Goal: Task Accomplishment & Management: Manage account settings

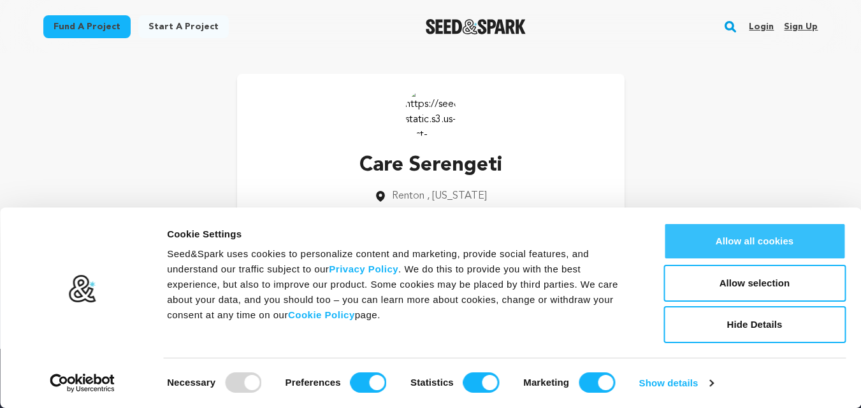
click at [735, 254] on button "Allow all cookies" at bounding box center [754, 241] width 182 height 37
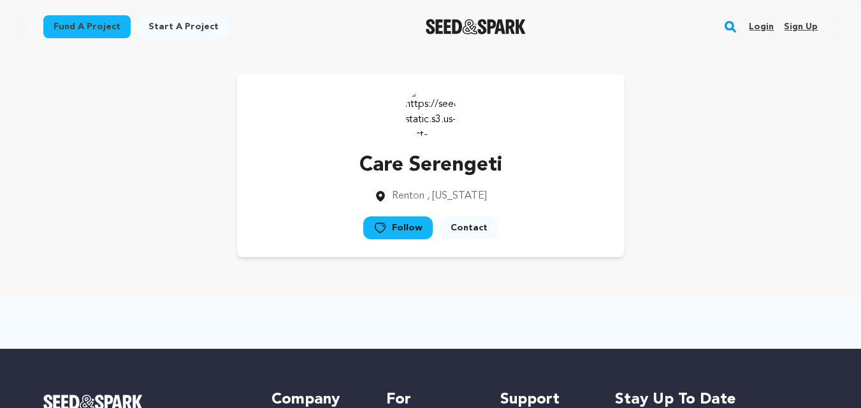
click at [799, 28] on link "Sign up" at bounding box center [801, 27] width 34 height 20
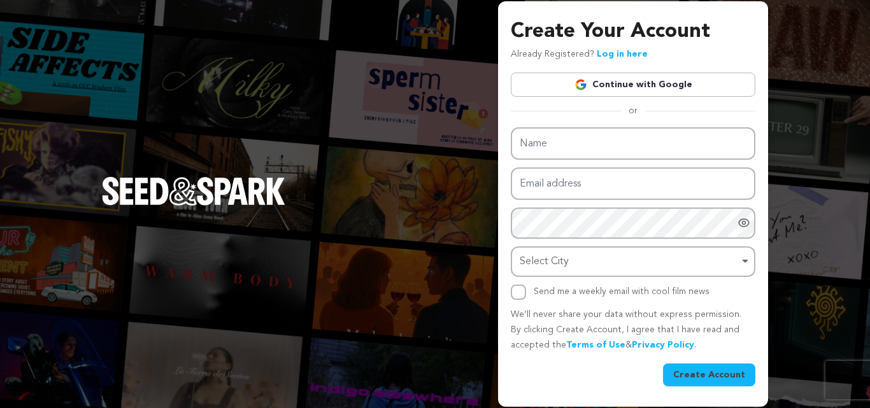
click at [620, 85] on link "Continue with Google" at bounding box center [633, 85] width 245 height 24
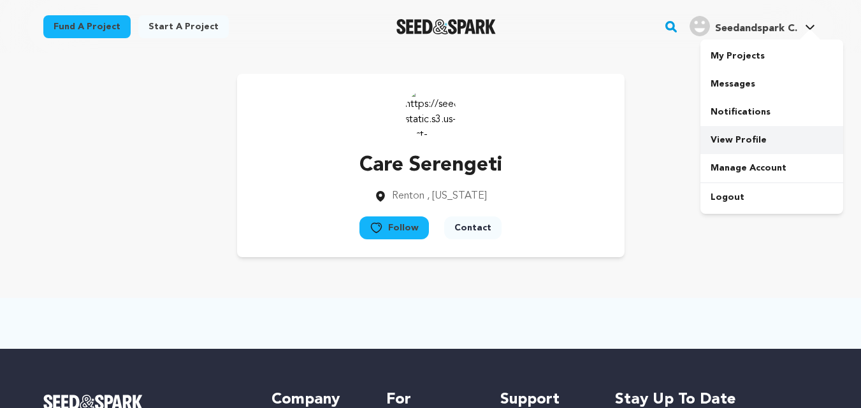
click at [727, 133] on link "View Profile" at bounding box center [771, 140] width 143 height 28
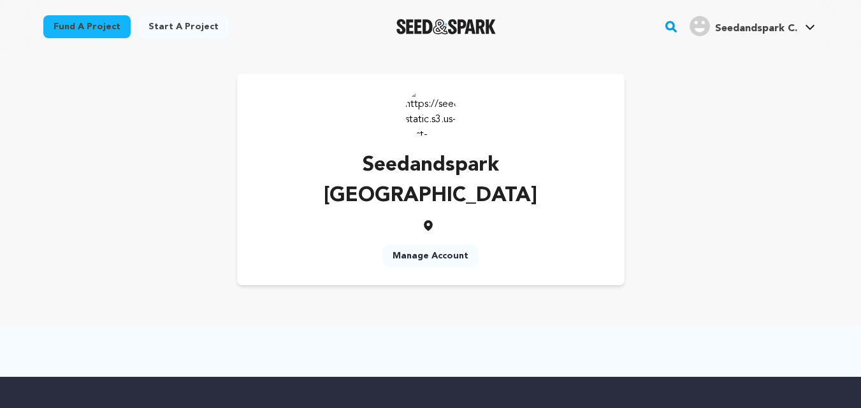
click at [437, 245] on link "Manage Account" at bounding box center [430, 256] width 96 height 23
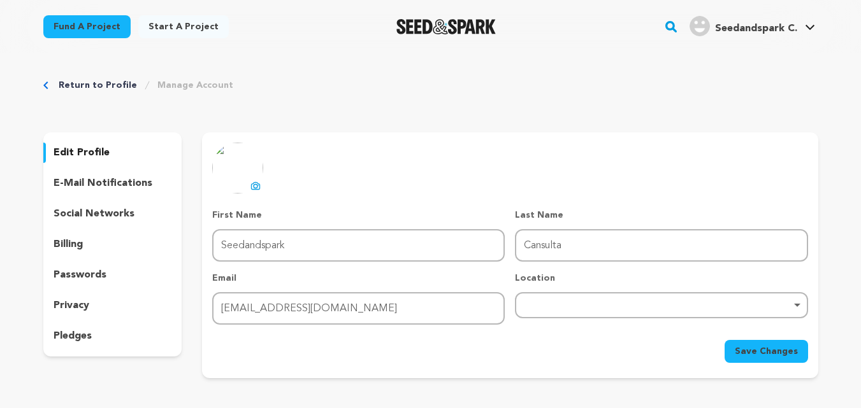
click at [536, 304] on div "Remove item" at bounding box center [661, 305] width 280 height 5
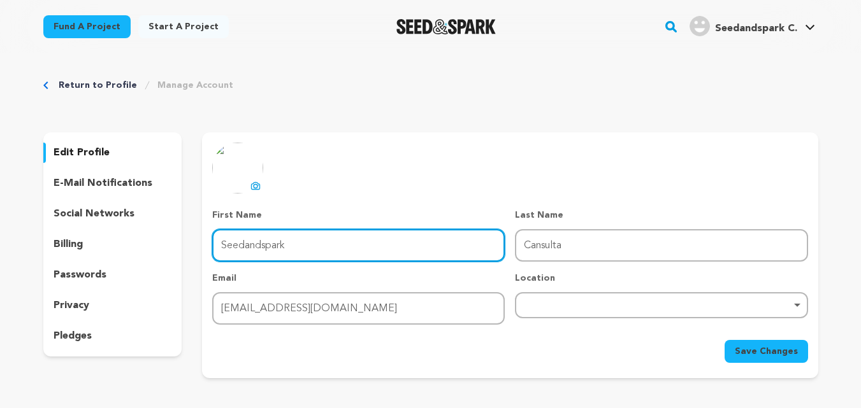
drag, startPoint x: 294, startPoint y: 246, endPoint x: 227, endPoint y: 231, distance: 67.9
click at [227, 231] on input "Seedandspark" at bounding box center [358, 245] width 292 height 32
type input "S"
click at [547, 292] on div "Remove item" at bounding box center [661, 305] width 292 height 26
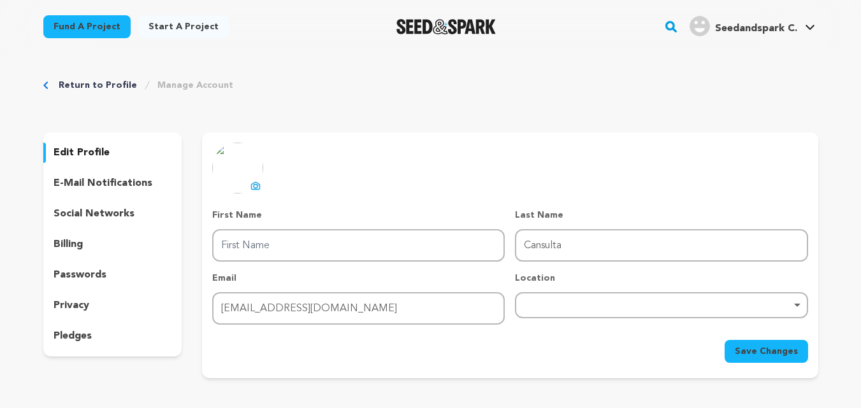
click at [572, 300] on div "Remove item" at bounding box center [661, 305] width 292 height 26
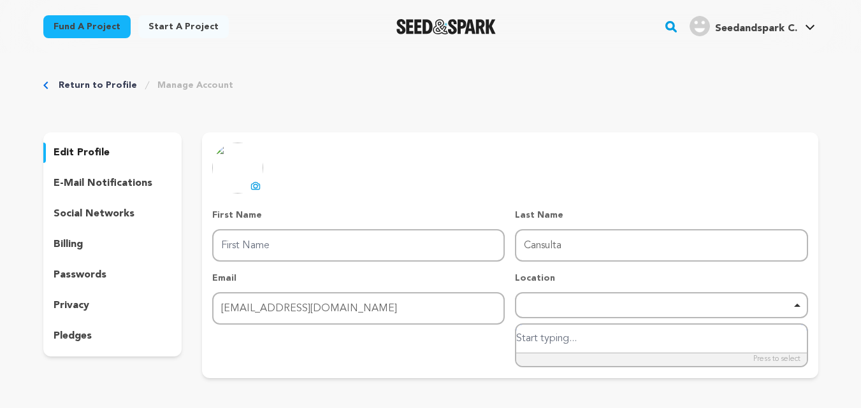
paste input "[GEOGRAPHIC_DATA], [GEOGRAPHIC_DATA], [GEOGRAPHIC_DATA]"
type input "[GEOGRAPHIC_DATA], [GEOGRAPHIC_DATA], [GEOGRAPHIC_DATA]"
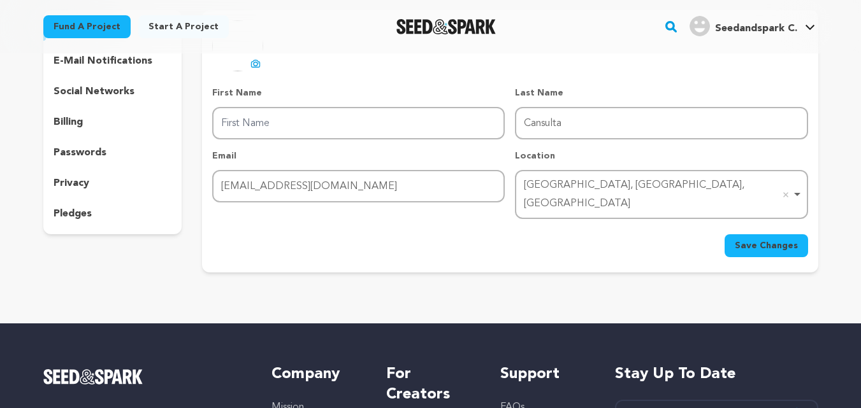
scroll to position [129, 0]
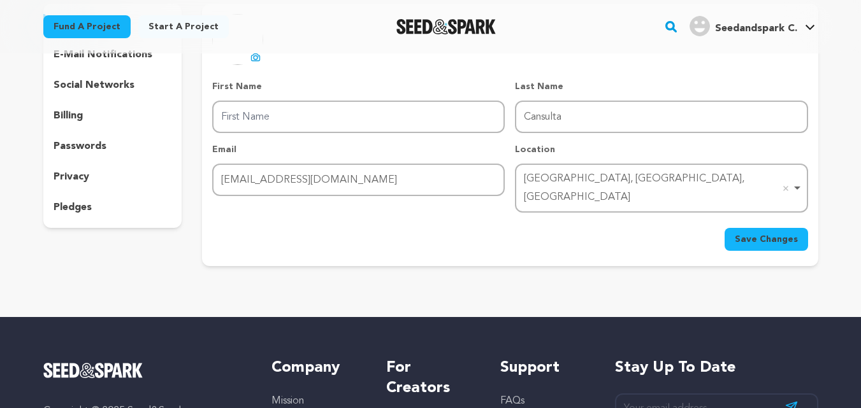
click at [759, 228] on button "Save Changes" at bounding box center [766, 239] width 83 height 23
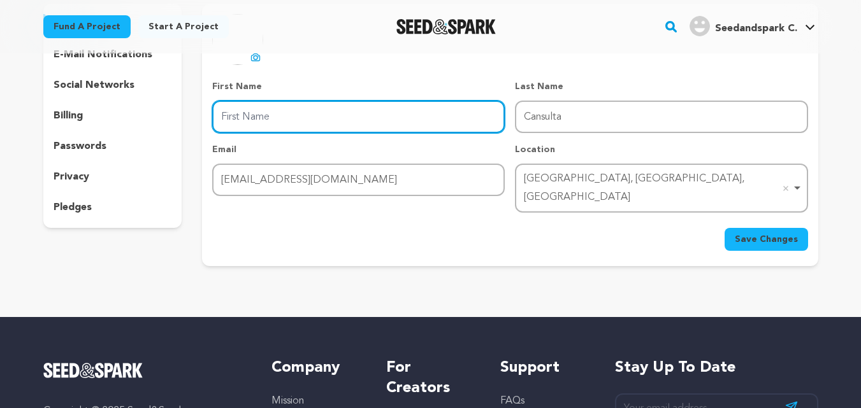
click at [243, 115] on input "First Name" at bounding box center [358, 117] width 292 height 32
type input "."
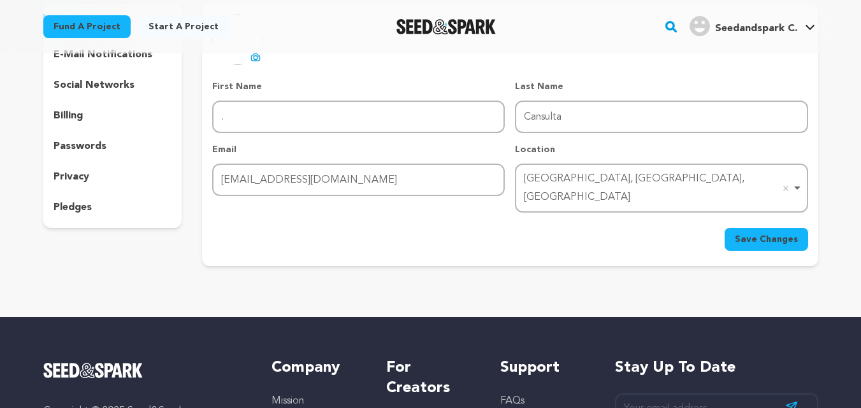
click at [746, 233] on span "Save Changes" at bounding box center [766, 239] width 63 height 13
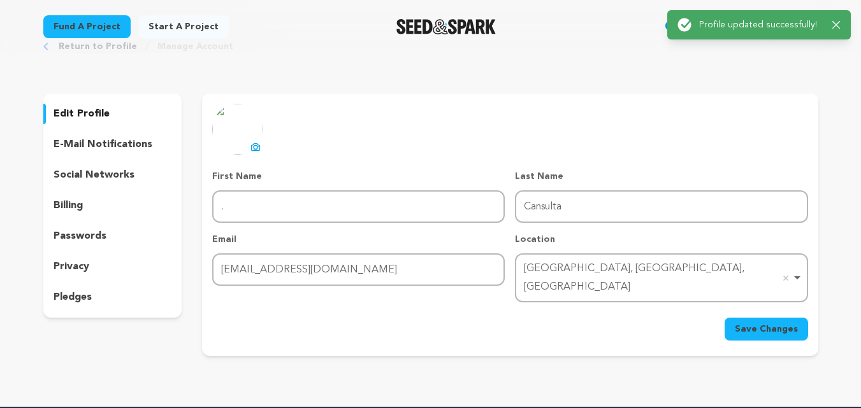
scroll to position [0, 0]
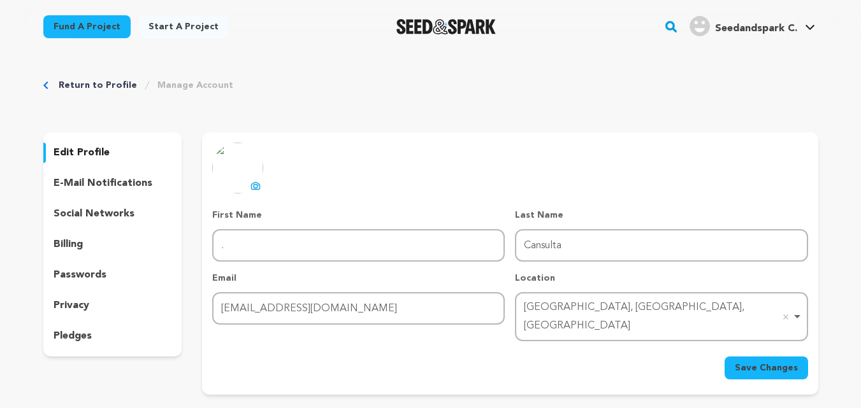
click at [85, 156] on p "edit profile" at bounding box center [82, 152] width 56 height 15
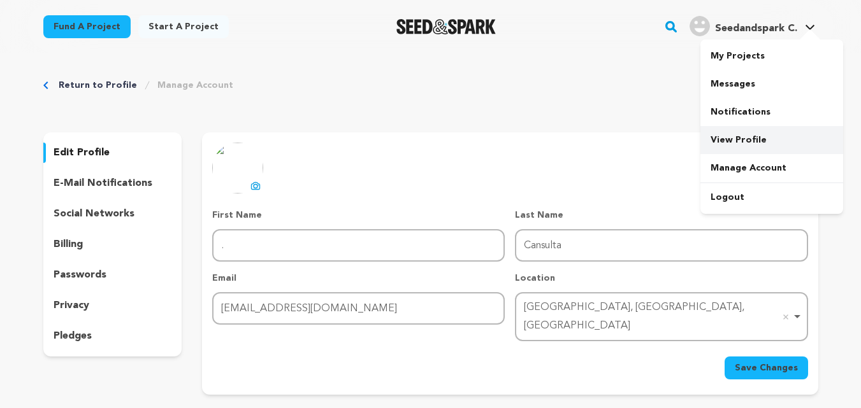
click at [725, 131] on link "View Profile" at bounding box center [771, 140] width 143 height 28
